Goal: Task Accomplishment & Management: Use online tool/utility

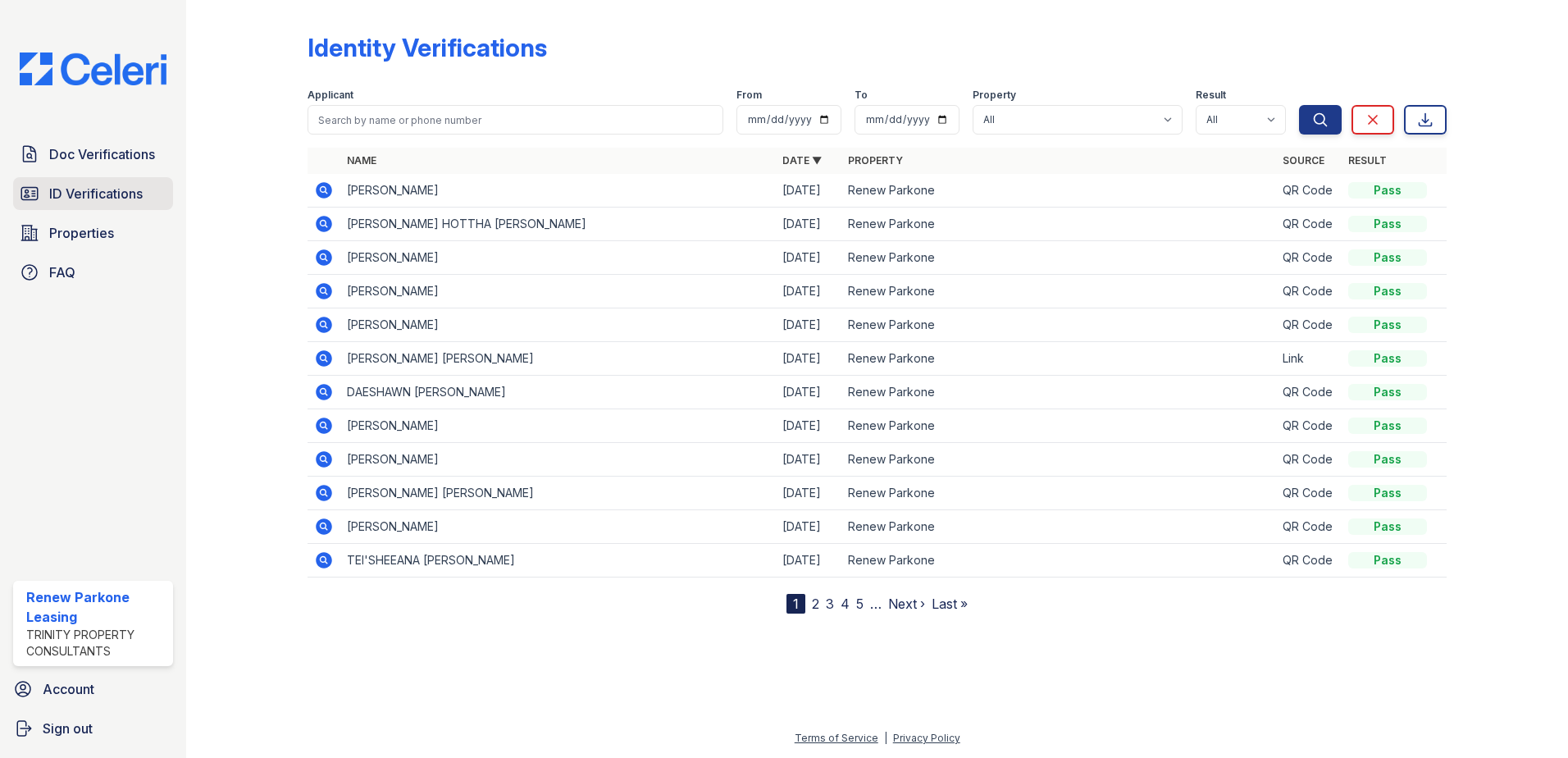
drag, startPoint x: 0, startPoint y: 0, endPoint x: 89, endPoint y: 178, distance: 199.0
click at [89, 178] on link "ID Verifications" at bounding box center [93, 194] width 160 height 33
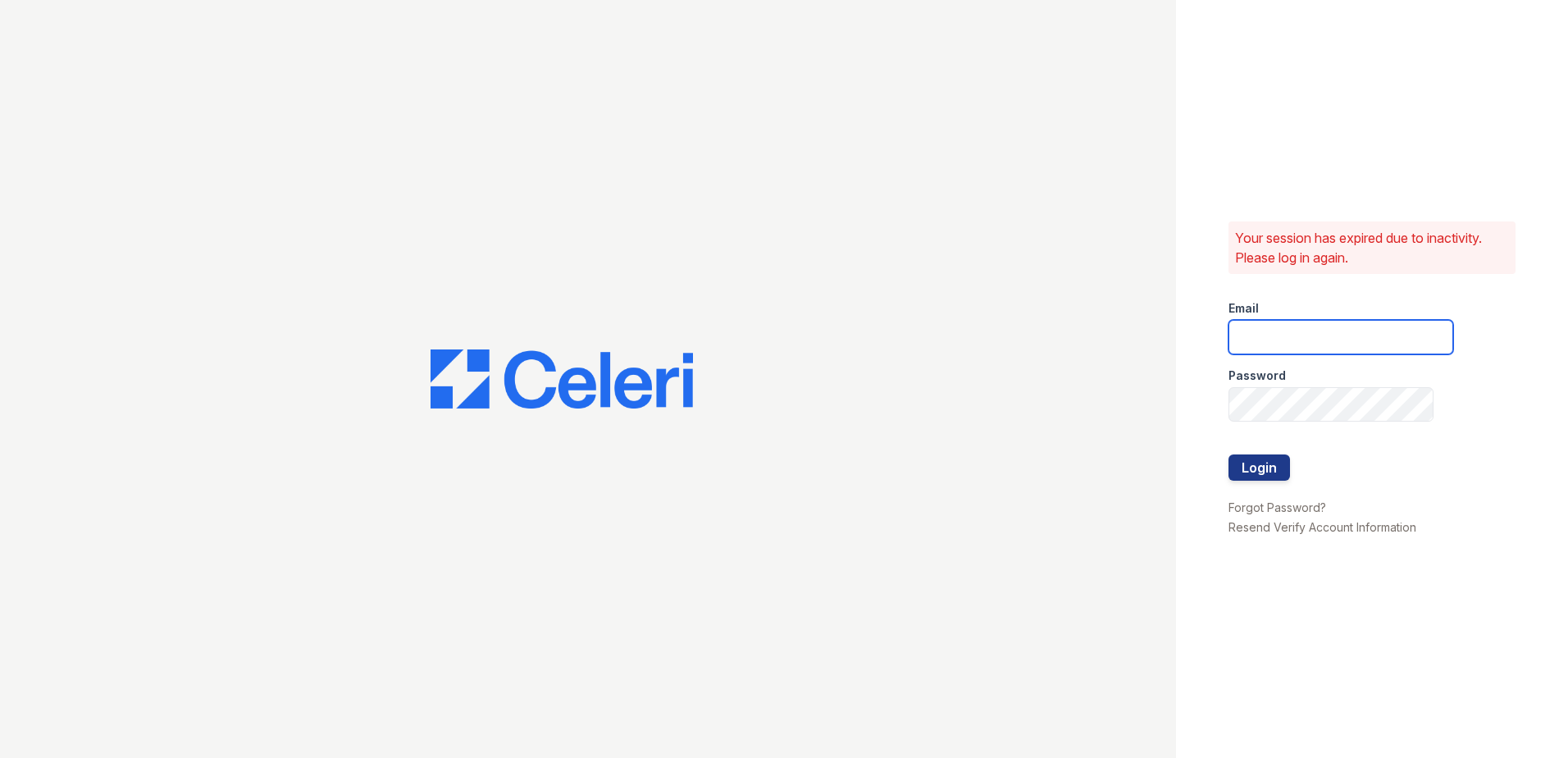
type input "renewparkone@trinity-pm.com"
click at [1239, 462] on button "Login" at bounding box center [1259, 467] width 61 height 26
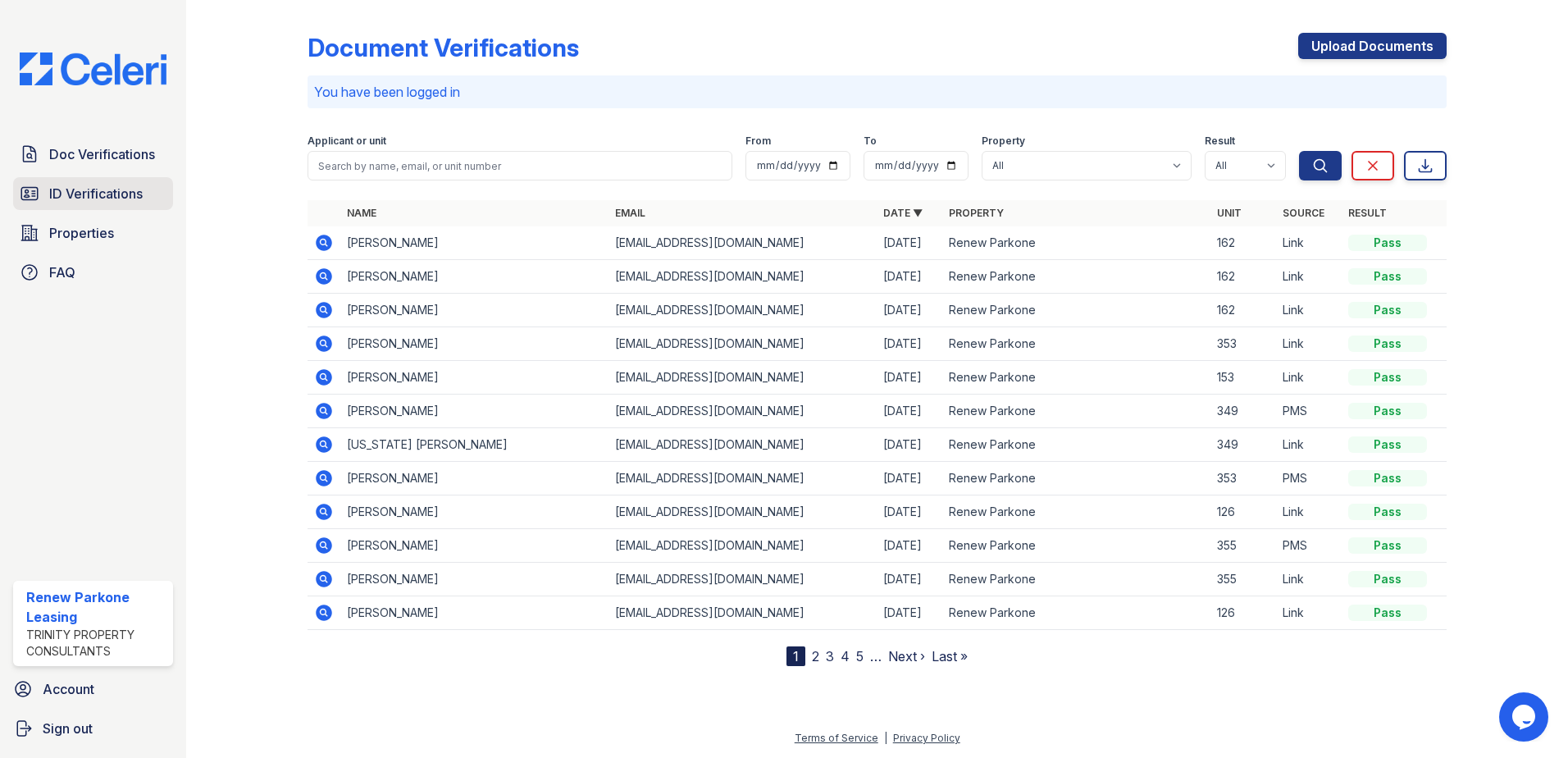
click at [49, 190] on span "ID Verifications" at bounding box center [96, 194] width 93 height 19
